Goal: Information Seeking & Learning: Learn about a topic

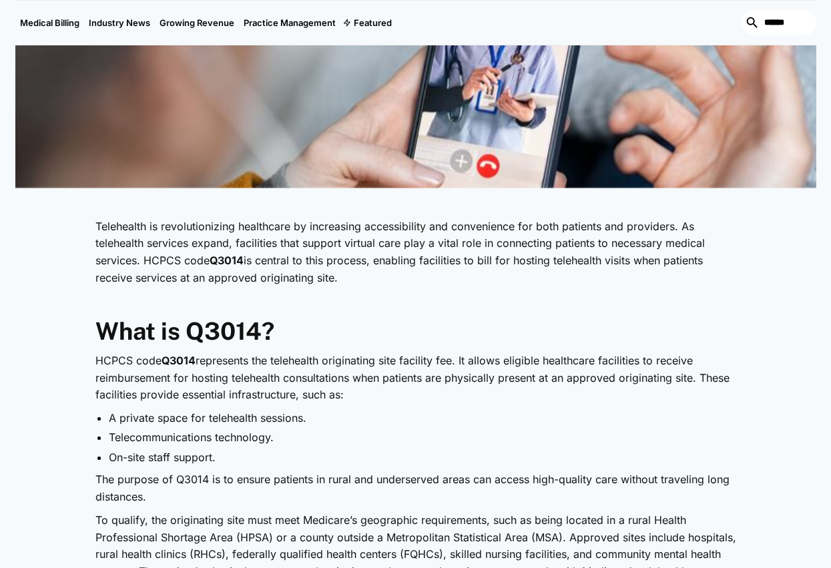
scroll to position [667, 0]
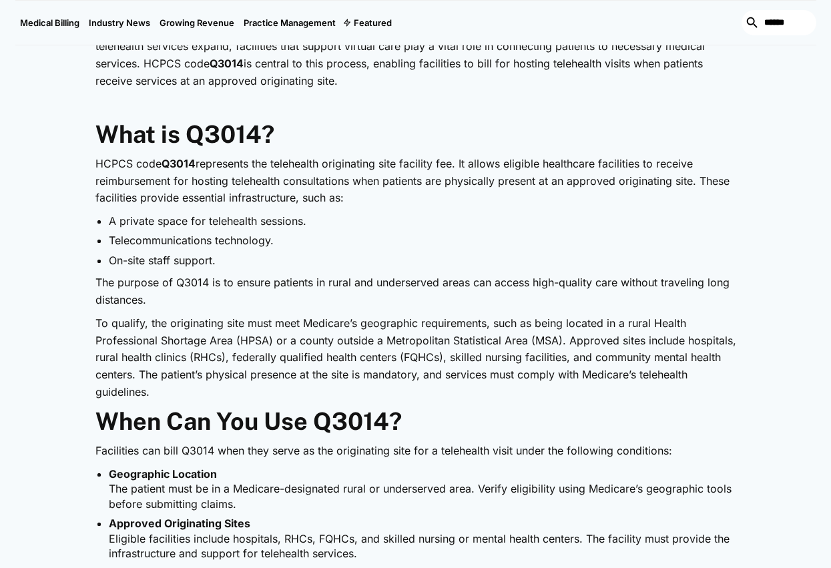
click at [605, 190] on p "HCPCS code Q3014 represents the telehealth originating site facility fee. It al…" at bounding box center [415, 180] width 640 height 51
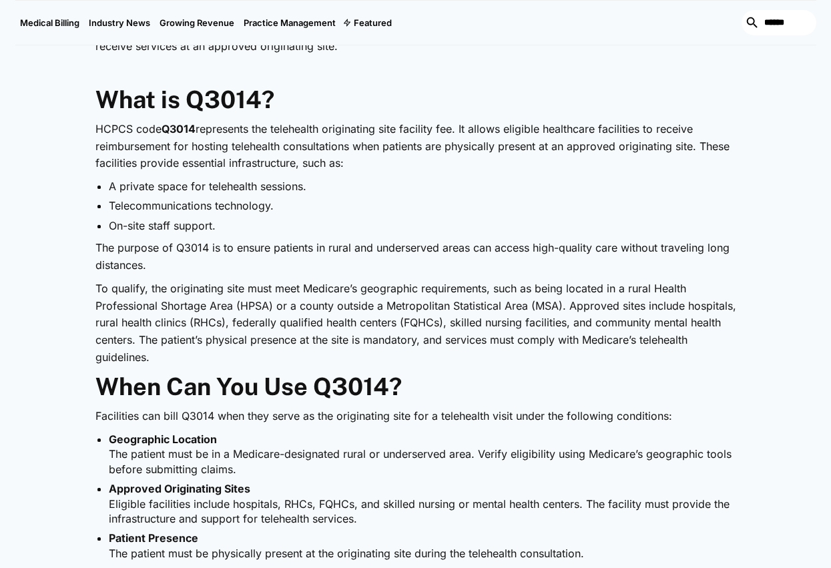
scroll to position [801, 0]
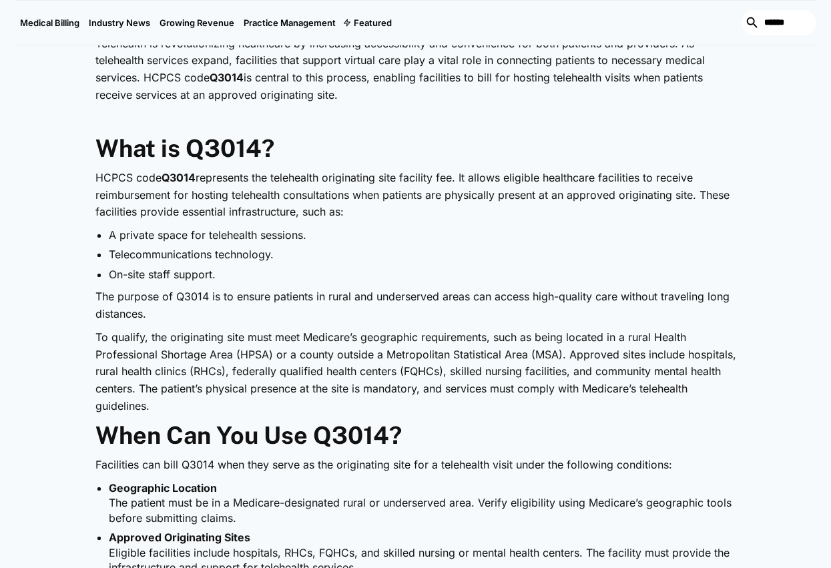
scroll to position [734, 0]
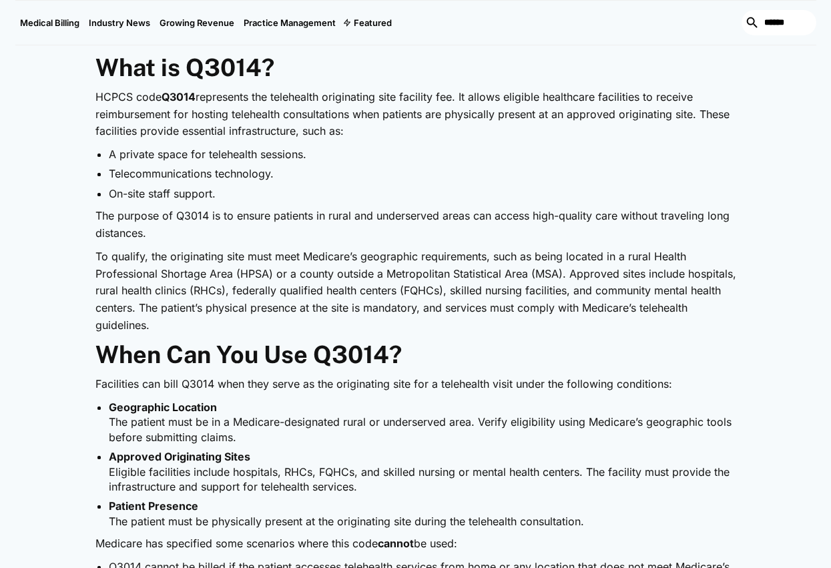
click at [408, 154] on li "A private space for telehealth sessions." at bounding box center [422, 154] width 627 height 15
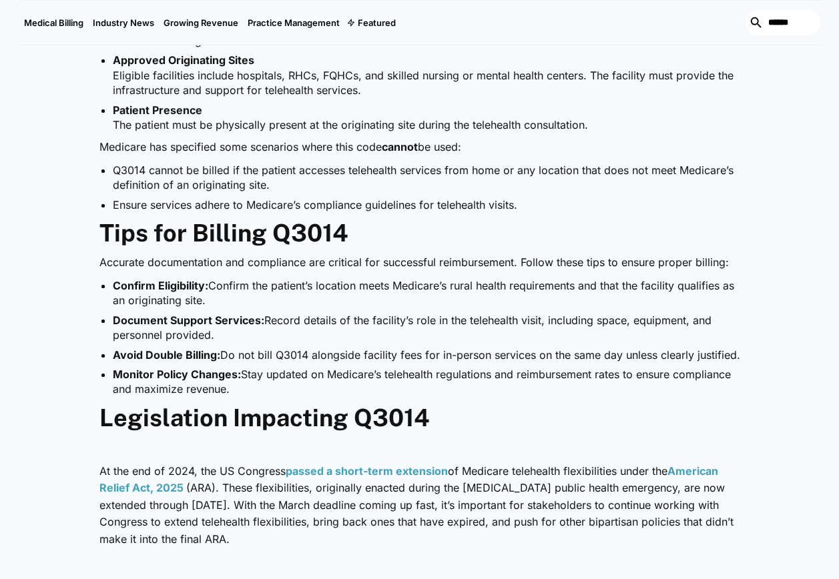
scroll to position [1141, 0]
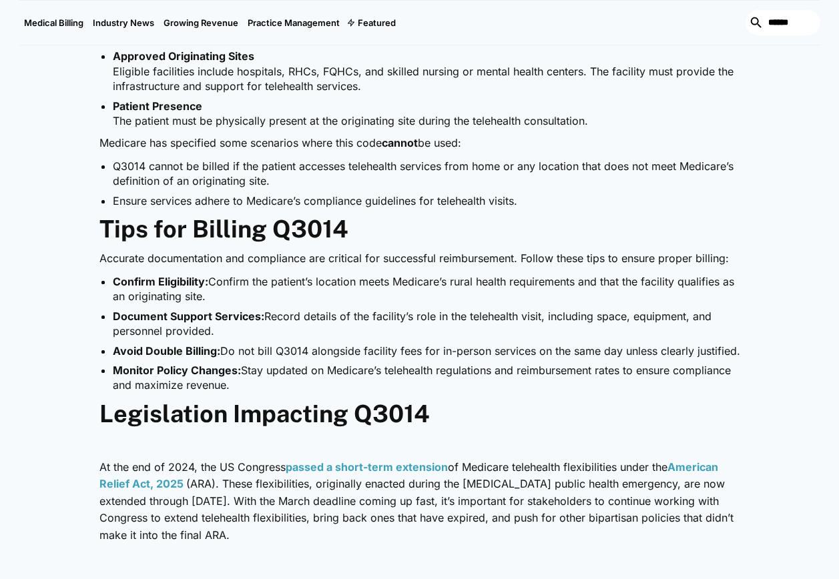
drag, startPoint x: 414, startPoint y: 280, endPoint x: 398, endPoint y: 285, distance: 16.0
click at [413, 280] on li "Confirm Eligibility: Confirm the patient’s location meets Medicare’s rural heal…" at bounding box center [426, 289] width 627 height 30
drag, startPoint x: 396, startPoint y: 286, endPoint x: 568, endPoint y: 303, distance: 173.0
click at [568, 303] on li "Confirm Eligibility: Confirm the patient’s location meets Medicare’s rural heal…" at bounding box center [426, 289] width 627 height 30
copy li "Medicare’s rural health requirements and that the facility qualifies as an orig…"
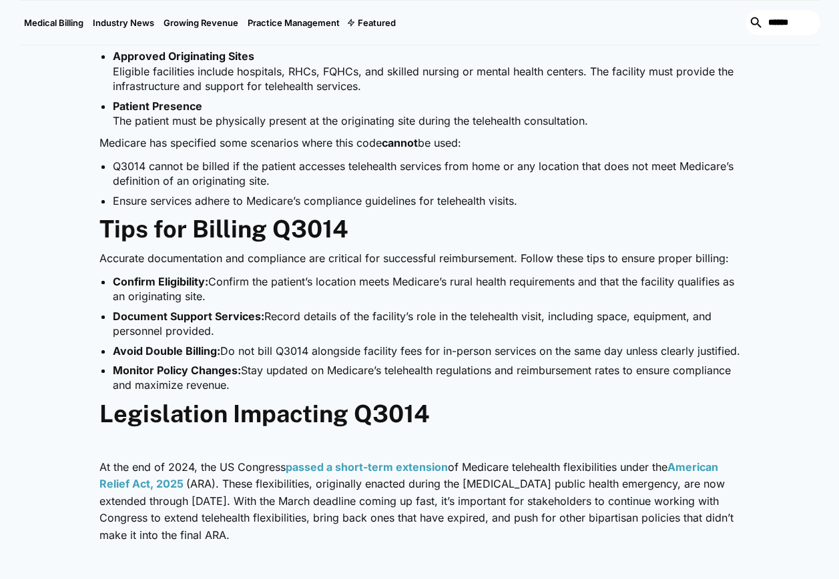
drag, startPoint x: 420, startPoint y: 321, endPoint x: 419, endPoint y: 334, distance: 13.4
click at [419, 334] on li "Document Support Services: Record details of the facility’s role in the telehea…" at bounding box center [426, 324] width 627 height 30
copy li "ole in the telehealth visit, including space, equipment, and personnel provided."
click at [430, 338] on li "Document Support Services: Record details of the facility’s role in the telehea…" at bounding box center [426, 324] width 627 height 30
click at [204, 336] on li "Document Support Services: Record details of the facility’s role in the telehea…" at bounding box center [426, 324] width 627 height 30
